Goal: Obtain resource: Download file/media

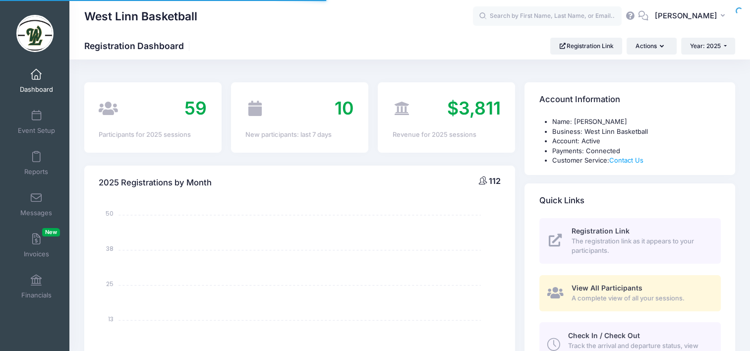
select select
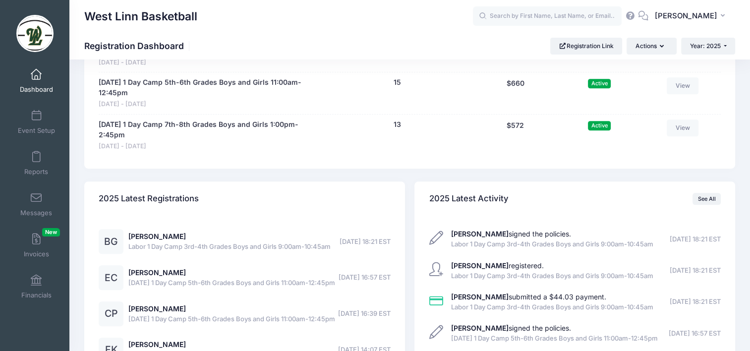
scroll to position [546, 0]
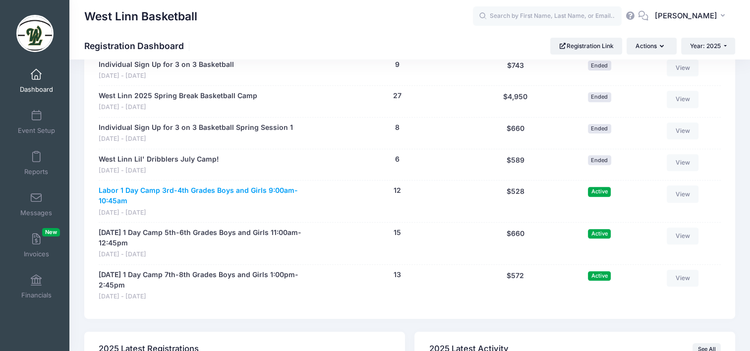
click at [265, 192] on link "Labor 1 Day Camp 3rd-4th Grades Boys and Girls 9:00am-10:45am" at bounding box center [208, 195] width 219 height 21
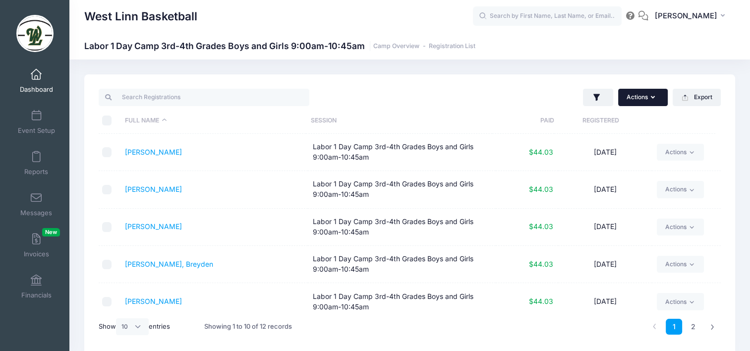
click at [642, 96] on button "Actions" at bounding box center [643, 97] width 50 height 17
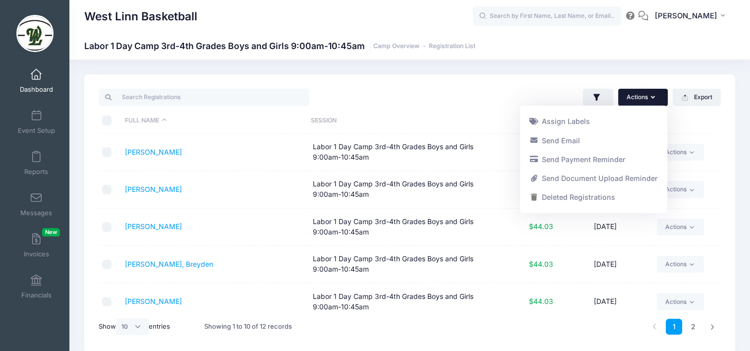
click at [489, 95] on div "Actions Assign Labels Send Email Send Payment Reminder Send Document Upload Rem…" at bounding box center [568, 97] width 316 height 20
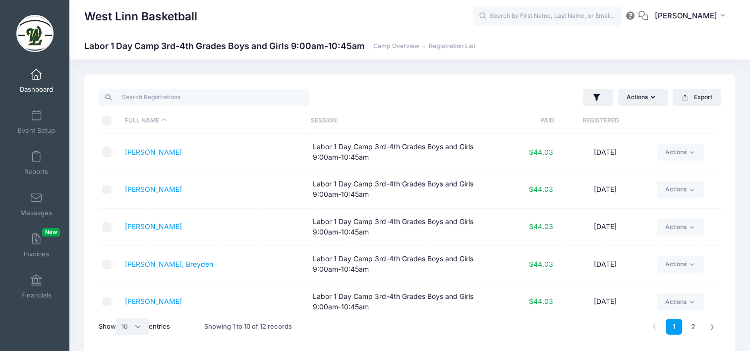
click at [131, 325] on select "All 10 25 50" at bounding box center [132, 326] width 33 height 17
select select "25"
click at [118, 318] on select "All 10 25 50" at bounding box center [132, 326] width 33 height 17
click at [107, 124] on input "\a \a \a \a" at bounding box center [107, 121] width 10 height 10
checkbox input "true"
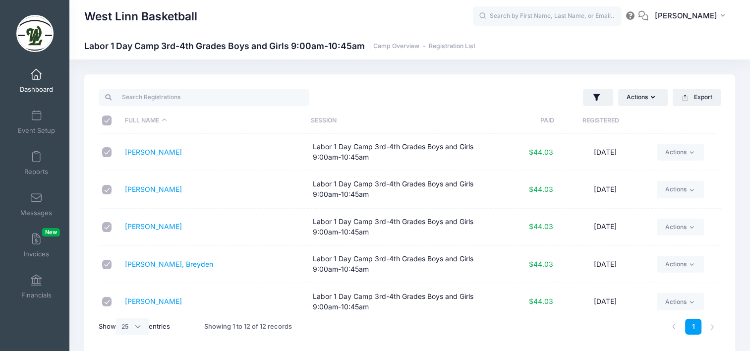
checkbox input "true"
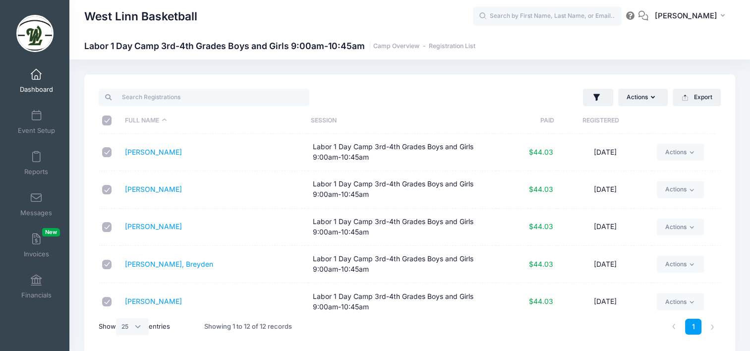
checkbox input "true"
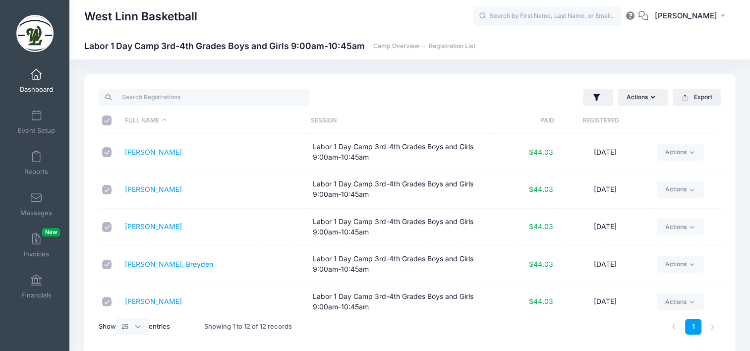
checkbox input "true"
click at [710, 97] on button "Export" at bounding box center [697, 97] width 48 height 17
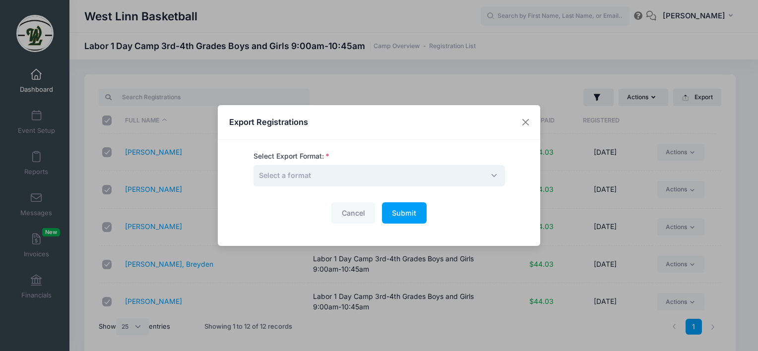
click at [325, 171] on span "Select a format" at bounding box center [378, 175] width 251 height 21
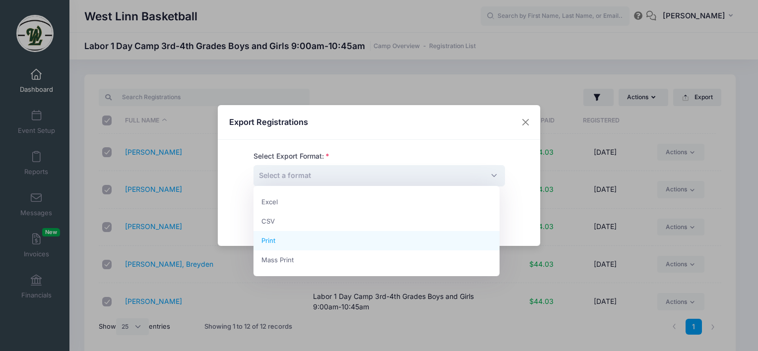
select select "print"
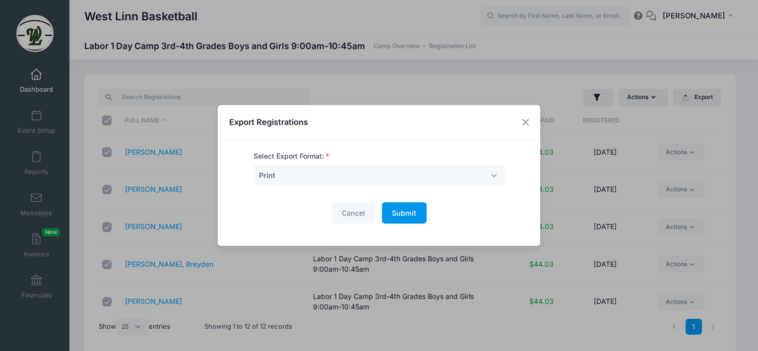
click at [407, 216] on span "Submit" at bounding box center [404, 213] width 24 height 8
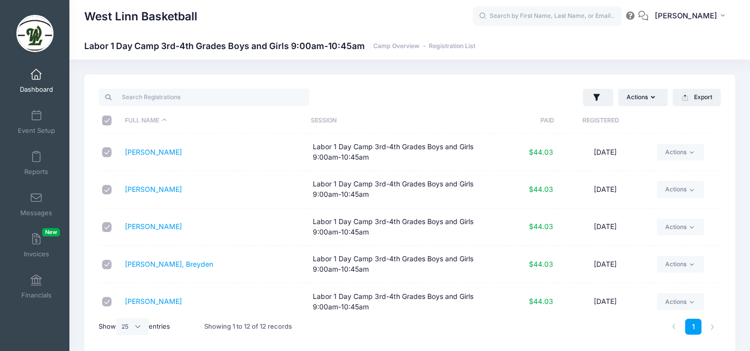
click at [32, 81] on link "Dashboard" at bounding box center [36, 80] width 47 height 35
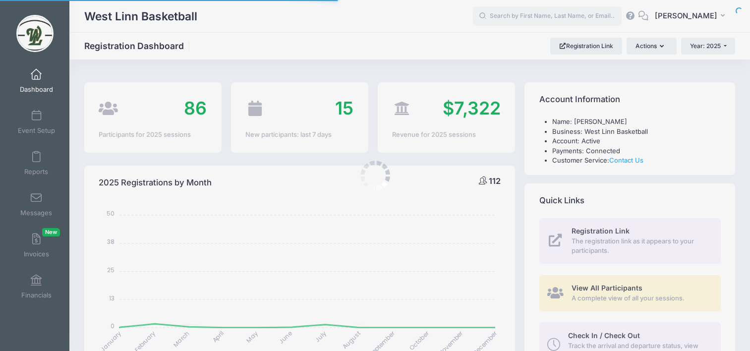
select select
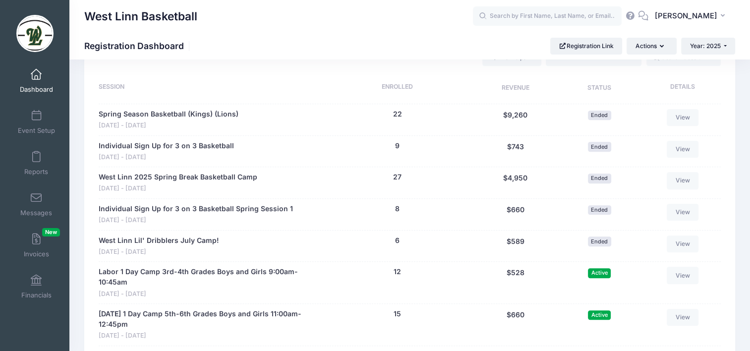
scroll to position [546, 0]
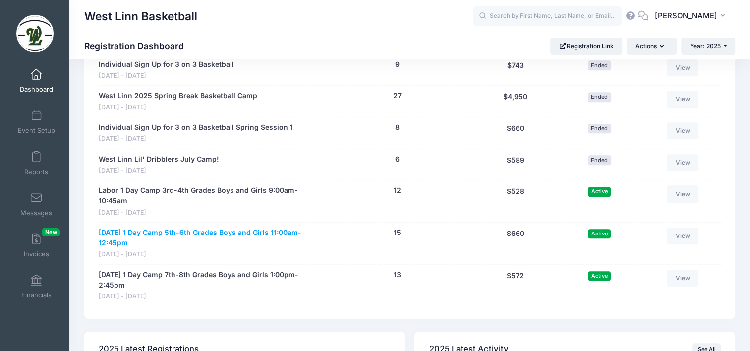
click at [172, 232] on link "[DATE] 1 Day Camp 5th-6th Grades Boys and Girls 11:00am-12:45pm" at bounding box center [208, 238] width 219 height 21
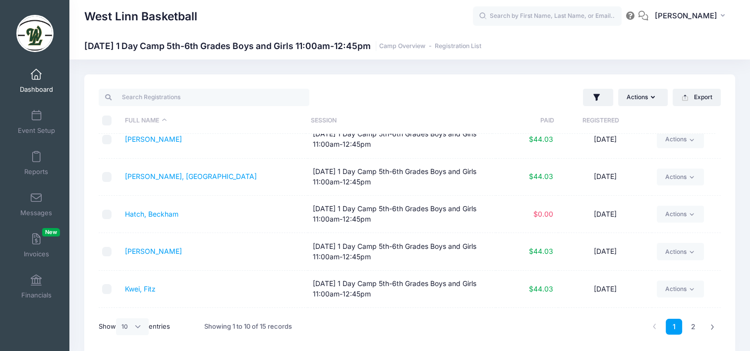
scroll to position [149, 0]
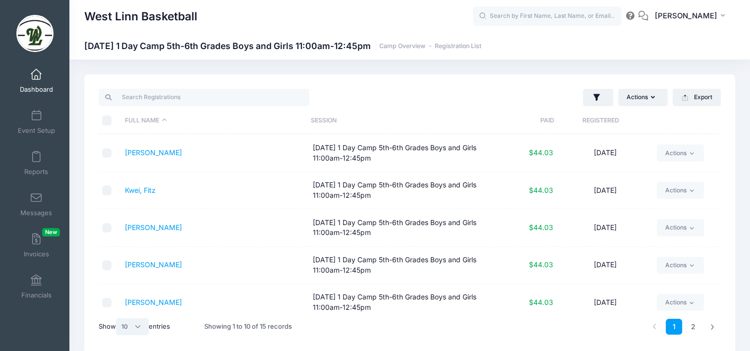
click at [140, 330] on select "All 10 25 50" at bounding box center [132, 326] width 33 height 17
select select "25"
click at [118, 318] on select "All 10 25 50" at bounding box center [132, 326] width 33 height 17
click at [108, 121] on input "\a \a \a \a" at bounding box center [107, 121] width 10 height 10
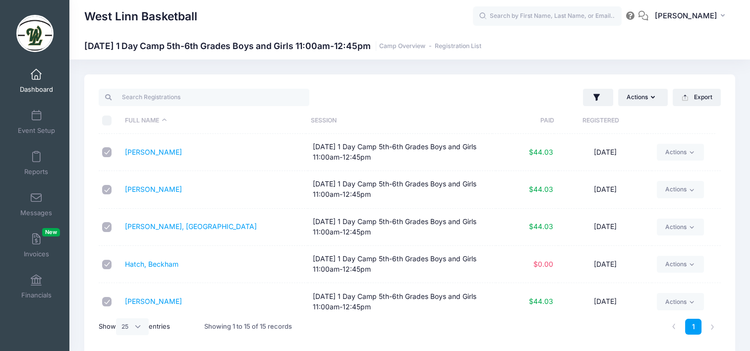
checkbox input "true"
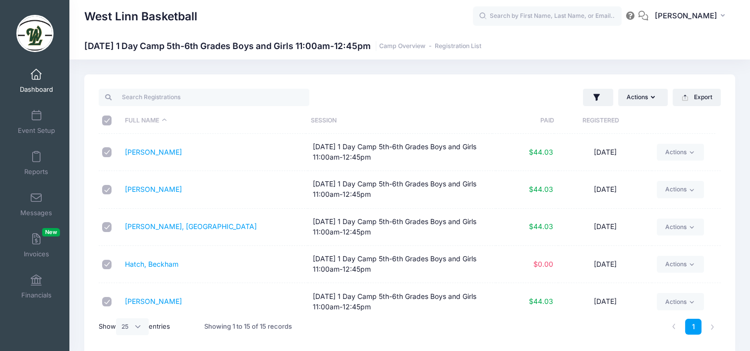
checkbox input "true"
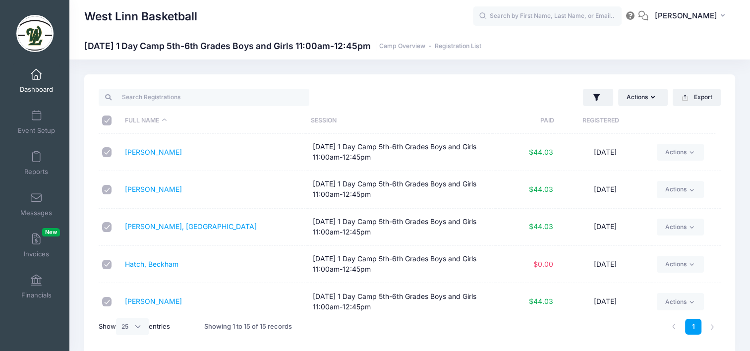
checkbox input "true"
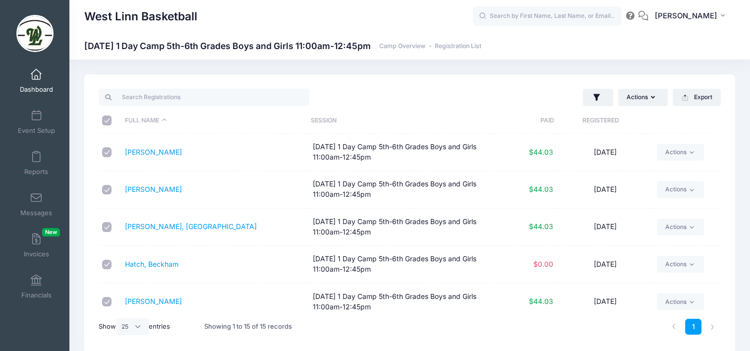
checkbox input "true"
click at [710, 96] on button "Export" at bounding box center [697, 97] width 48 height 17
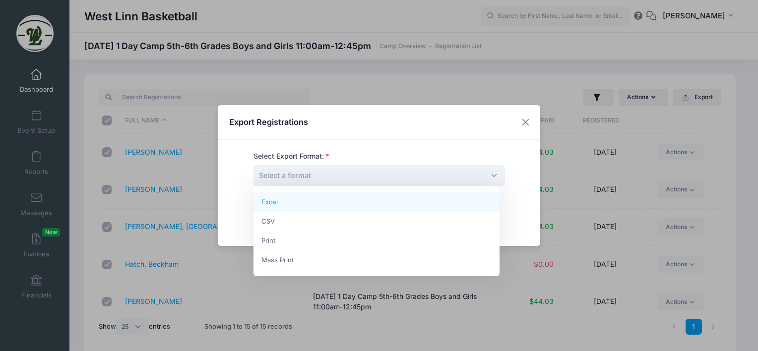
click at [339, 177] on span "Select a format" at bounding box center [378, 175] width 251 height 21
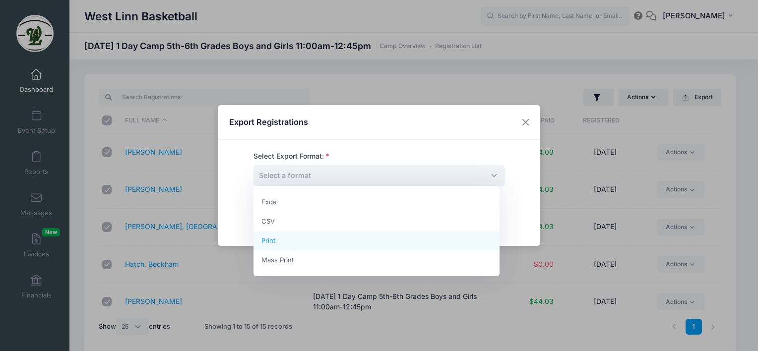
select select "print"
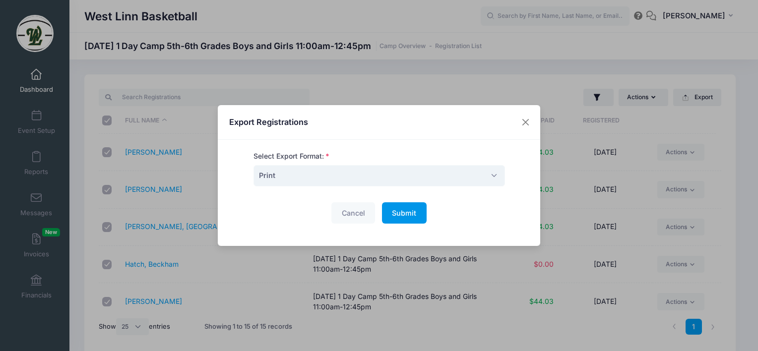
click at [388, 213] on button "Submit Please wait..." at bounding box center [404, 212] width 45 height 21
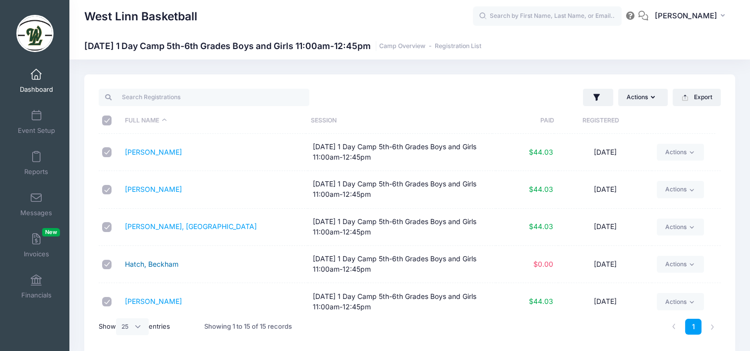
click at [140, 262] on link "Hatch, Beckham" at bounding box center [152, 264] width 54 height 8
click at [36, 70] on span at bounding box center [36, 74] width 0 height 11
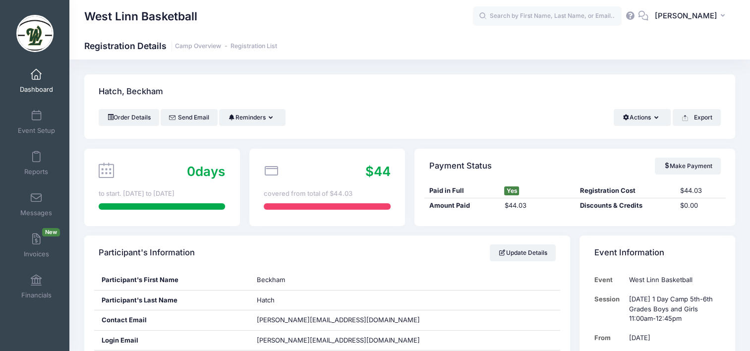
click at [36, 76] on span at bounding box center [36, 74] width 0 height 11
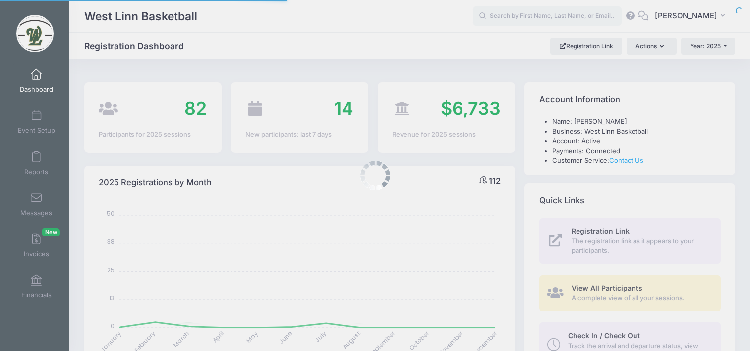
select select
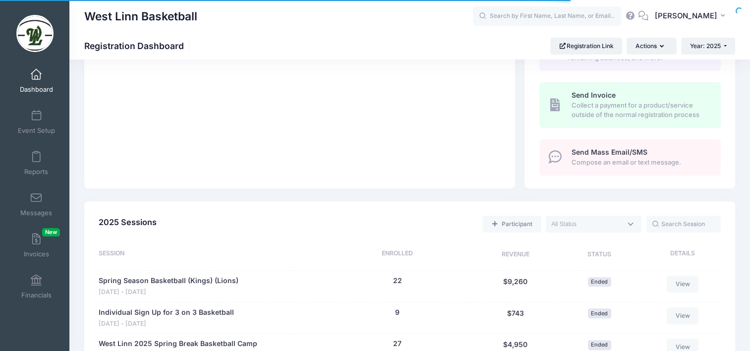
scroll to position [595, 0]
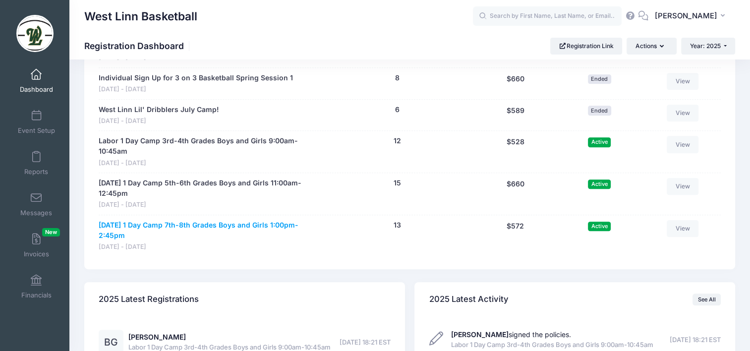
click at [248, 222] on link "[DATE] 1 Day Camp 7th-8th Grades Boys and Girls 1:00pm-2:45pm" at bounding box center [208, 230] width 219 height 21
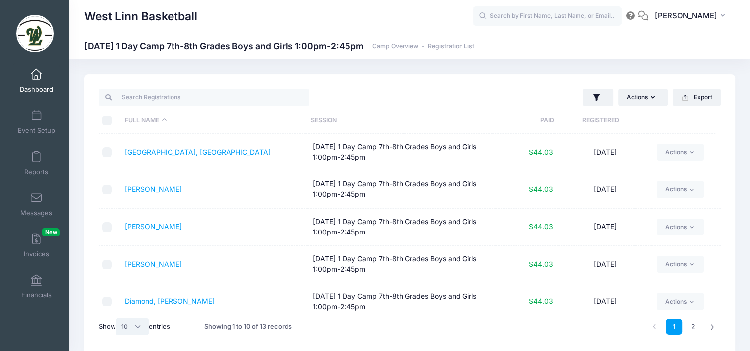
click at [134, 324] on select "All 10 25 50" at bounding box center [132, 326] width 33 height 17
select select "25"
click at [118, 318] on select "All 10 25 50" at bounding box center [132, 326] width 33 height 17
click at [105, 123] on input "\a \a \a \a" at bounding box center [107, 121] width 10 height 10
checkbox input "true"
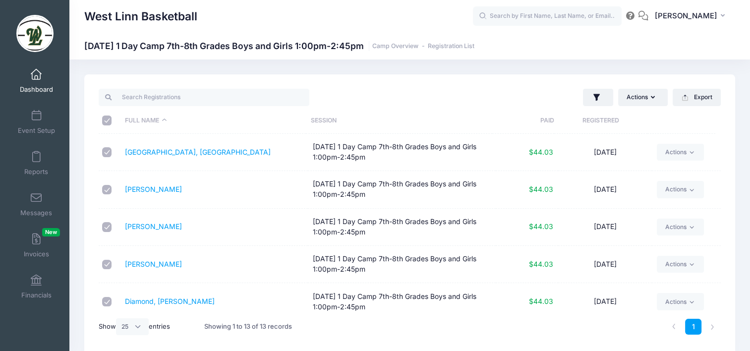
checkbox input "true"
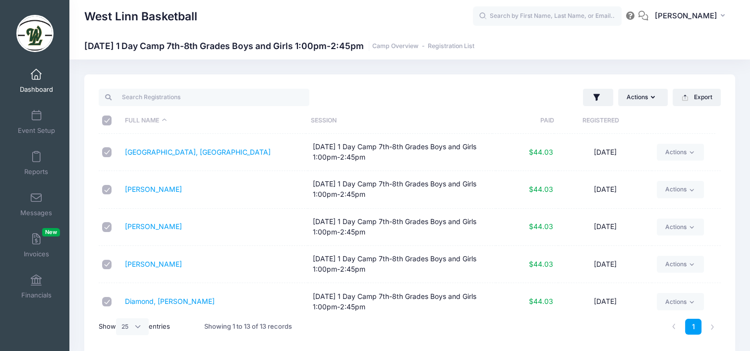
checkbox input "true"
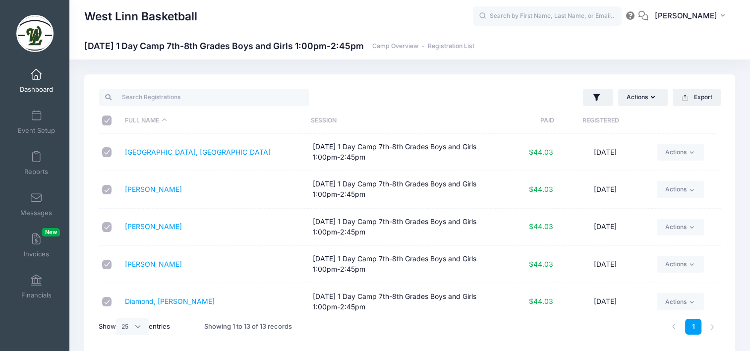
checkbox input "true"
click at [706, 97] on button "Export" at bounding box center [697, 97] width 48 height 17
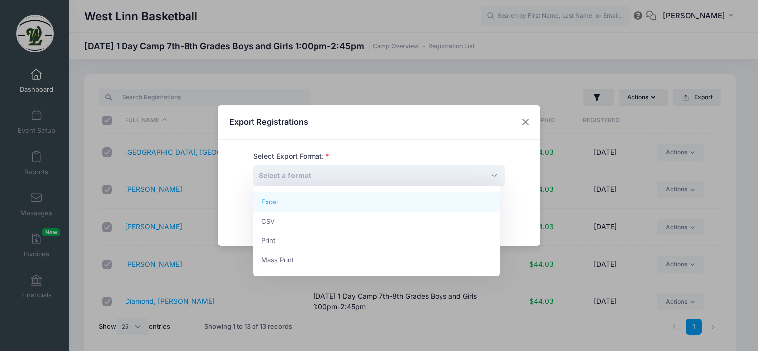
click at [301, 176] on span "Select a format" at bounding box center [285, 175] width 52 height 8
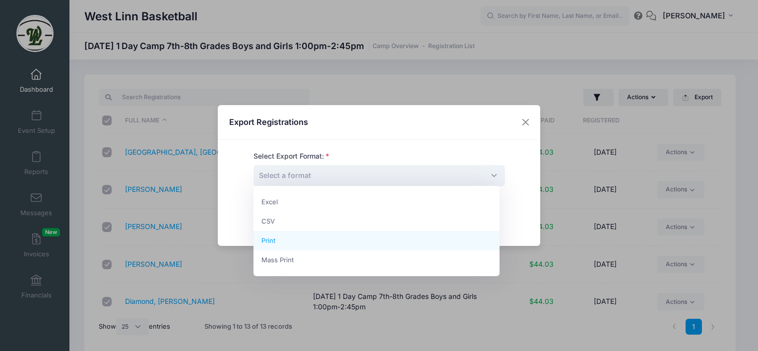
select select "print"
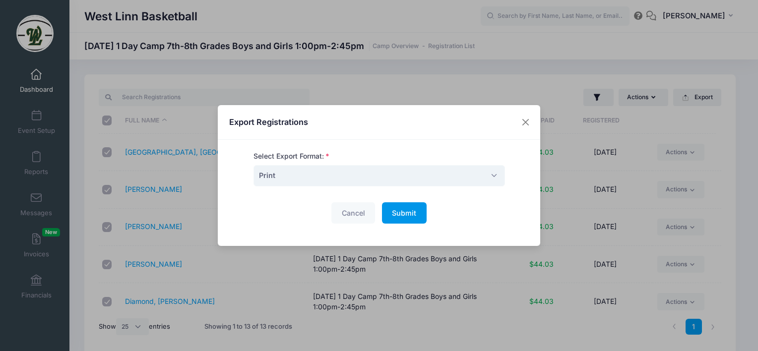
click at [403, 214] on span "Submit" at bounding box center [404, 213] width 24 height 8
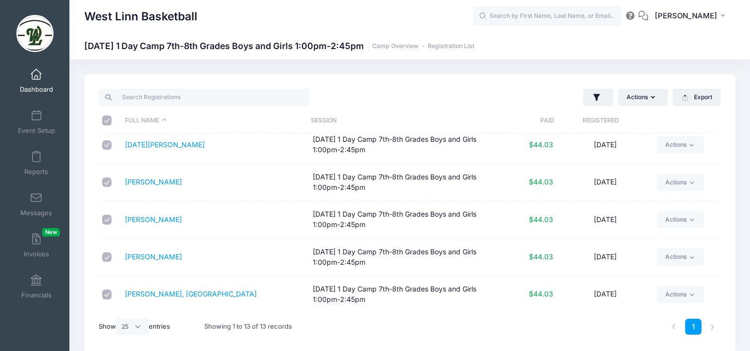
click at [36, 73] on span at bounding box center [36, 74] width 0 height 11
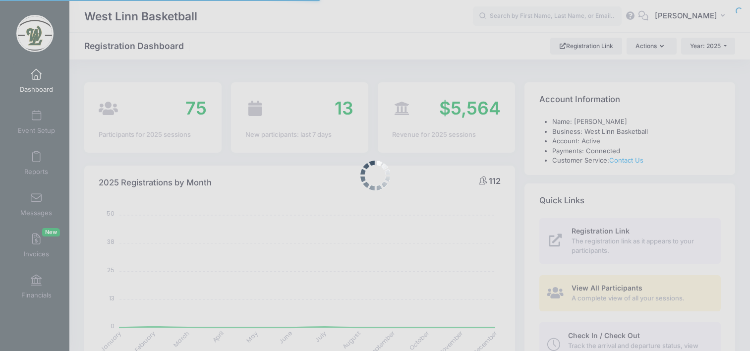
select select
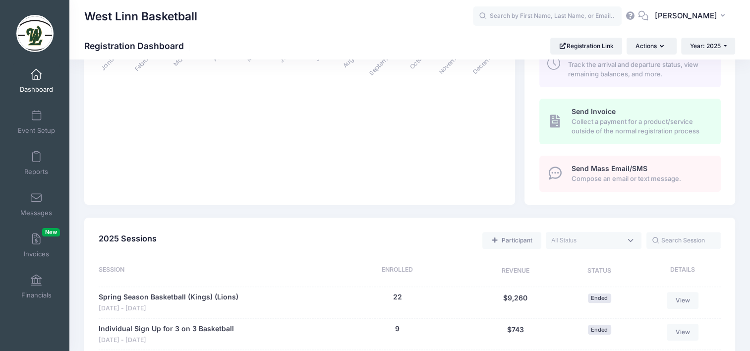
scroll to position [198, 0]
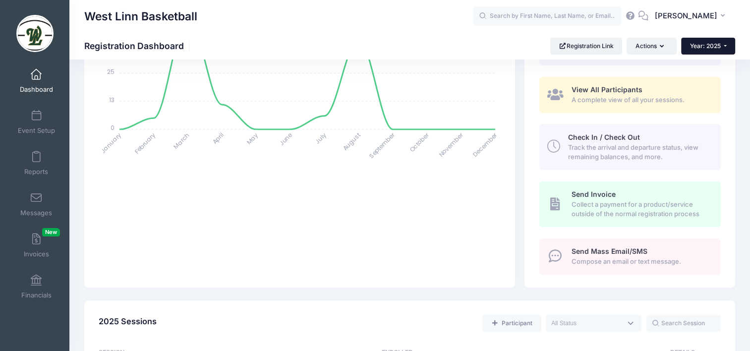
click at [706, 49] on span "Year: 2025" at bounding box center [705, 45] width 31 height 7
click at [704, 73] on link "Year: 2024" at bounding box center [713, 77] width 64 height 13
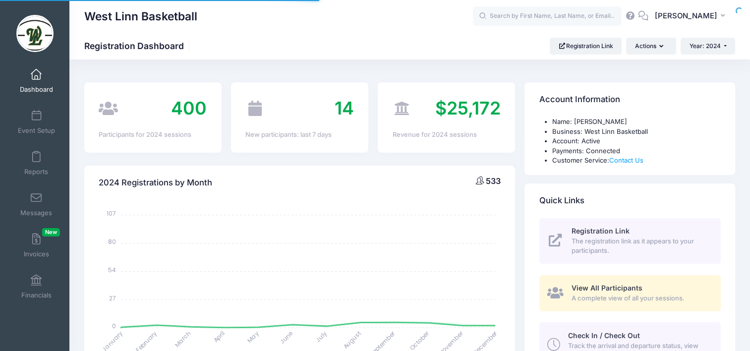
select select
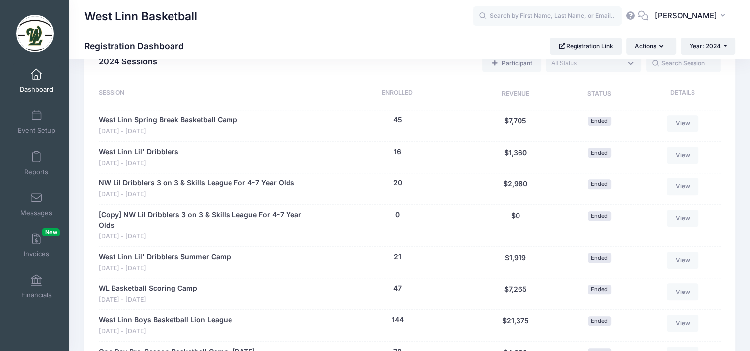
scroll to position [595, 0]
